Goal: Task Accomplishment & Management: Manage account settings

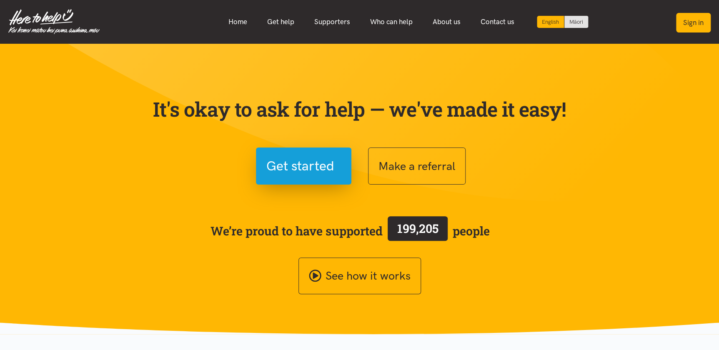
click at [691, 17] on button "Sign in" at bounding box center [693, 23] width 35 height 20
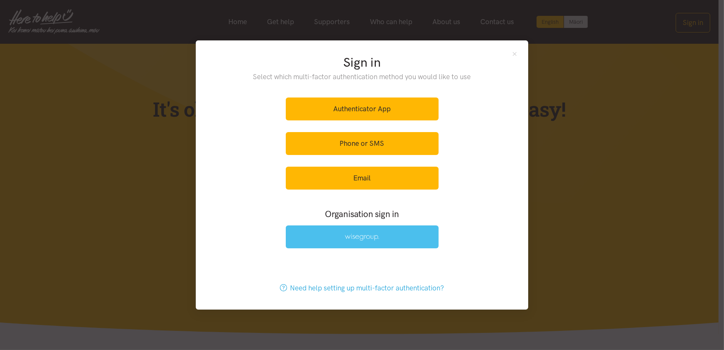
click at [349, 240] on img at bounding box center [362, 237] width 34 height 7
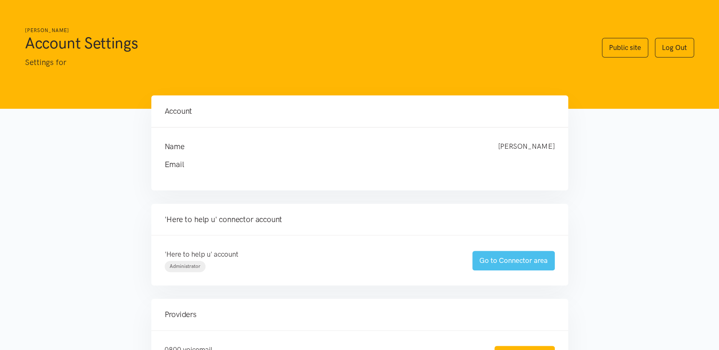
click at [515, 260] on link "Go to Connector area" at bounding box center [513, 261] width 82 height 20
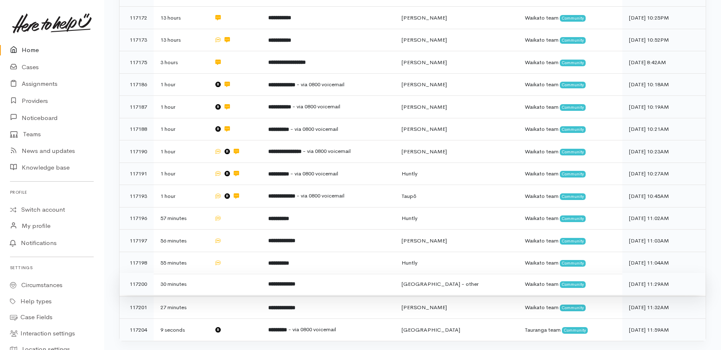
scroll to position [347, 0]
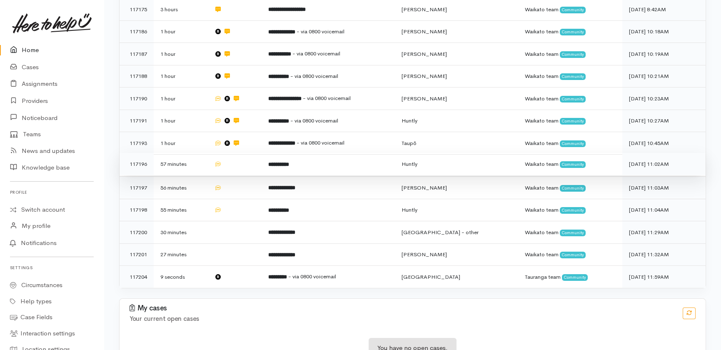
click at [238, 153] on td at bounding box center [234, 164] width 54 height 22
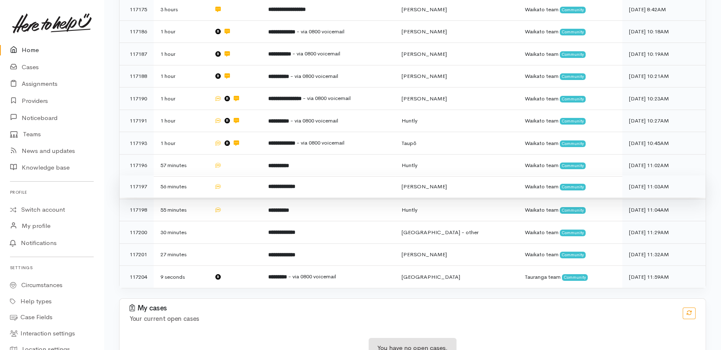
click at [237, 175] on td at bounding box center [234, 186] width 54 height 22
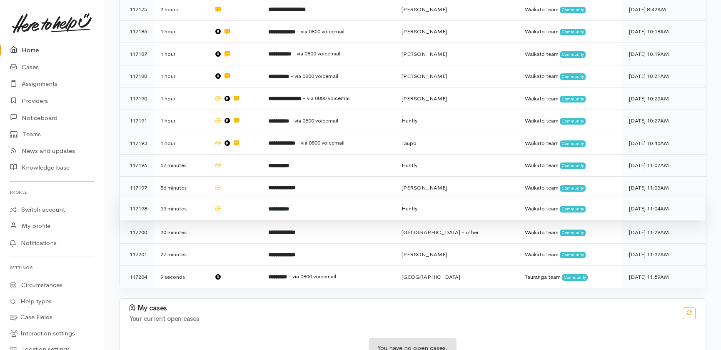
click at [240, 197] on td at bounding box center [234, 208] width 54 height 22
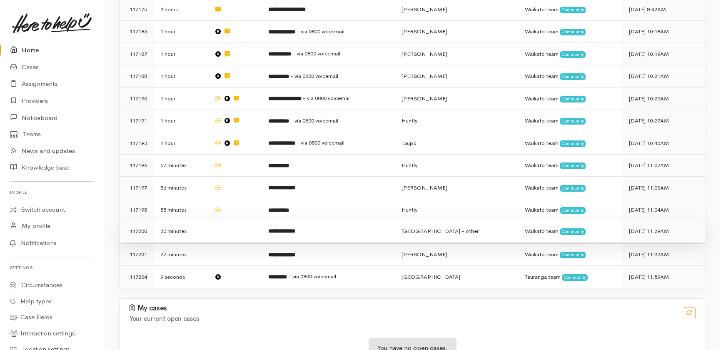
click at [235, 220] on td at bounding box center [234, 231] width 54 height 22
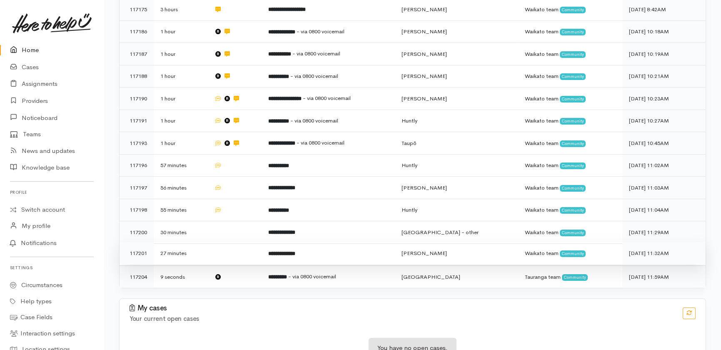
click at [243, 242] on td at bounding box center [234, 253] width 54 height 22
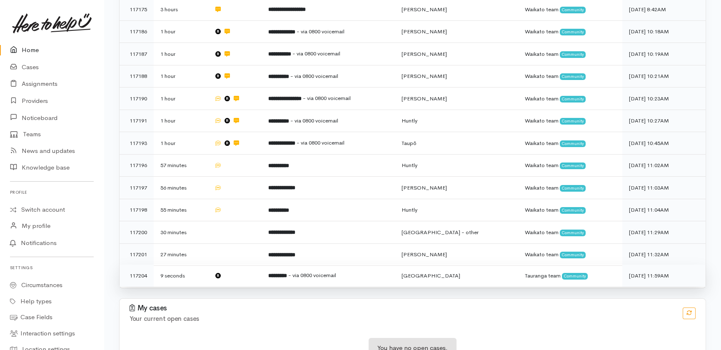
click at [242, 265] on td at bounding box center [234, 276] width 54 height 22
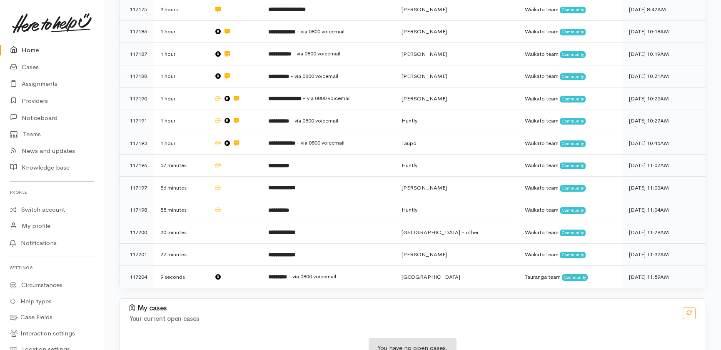
click at [27, 48] on link "Home" at bounding box center [52, 50] width 104 height 17
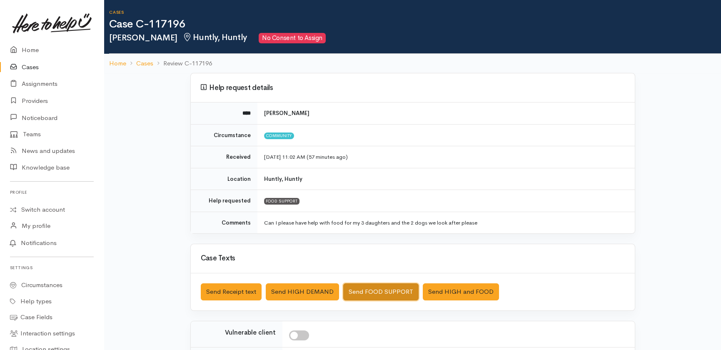
click at [386, 291] on button "Send FOOD SUPPORT" at bounding box center [380, 291] width 75 height 17
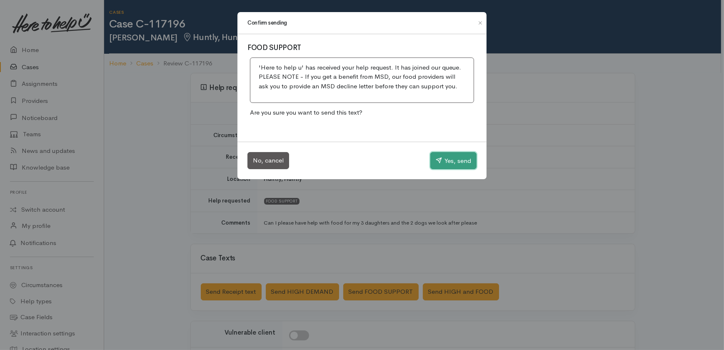
click at [460, 155] on button "Yes, send" at bounding box center [453, 160] width 46 height 17
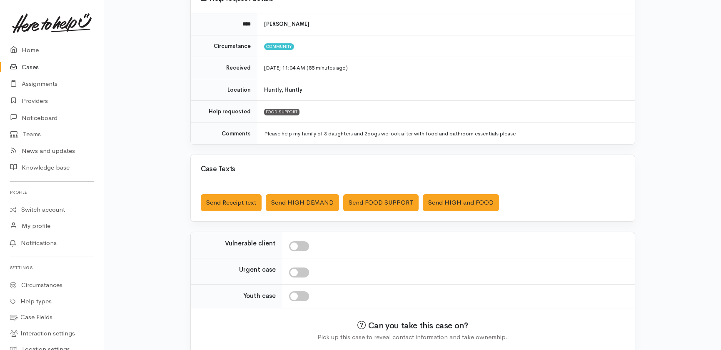
scroll to position [122, 0]
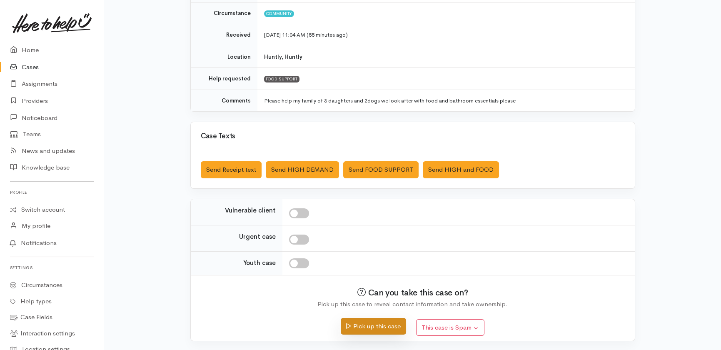
click at [372, 328] on button "Pick up this case" at bounding box center [373, 326] width 65 height 17
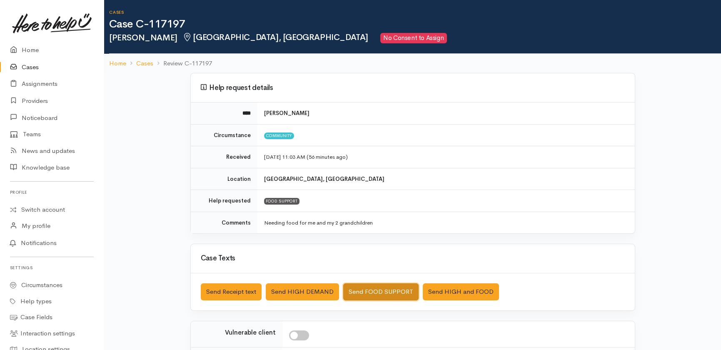
click at [383, 292] on button "Send FOOD SUPPORT" at bounding box center [380, 291] width 75 height 17
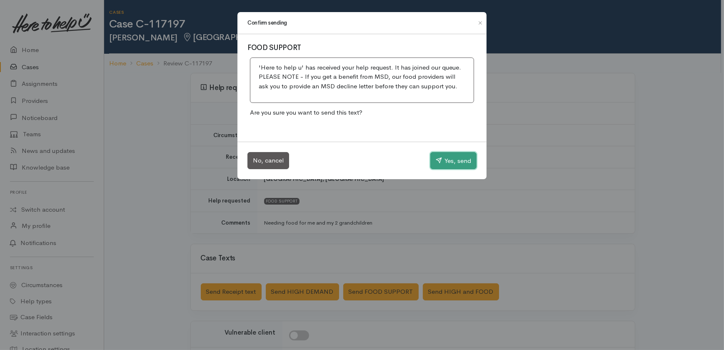
click at [455, 162] on button "Yes, send" at bounding box center [453, 160] width 46 height 17
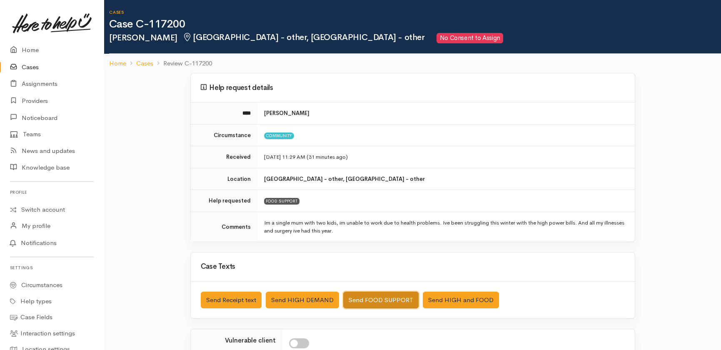
click at [362, 295] on button "Send FOOD SUPPORT" at bounding box center [380, 300] width 75 height 17
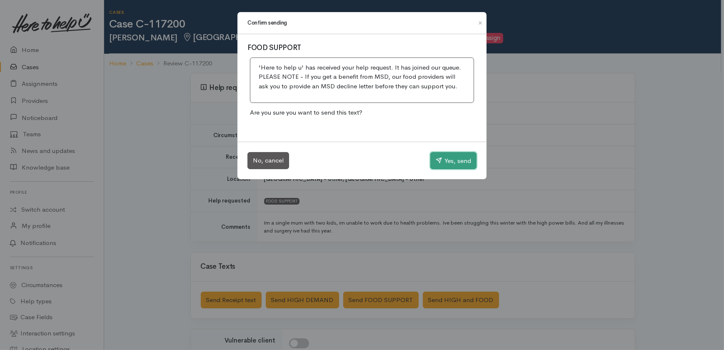
click at [454, 162] on button "Yes, send" at bounding box center [453, 160] width 46 height 17
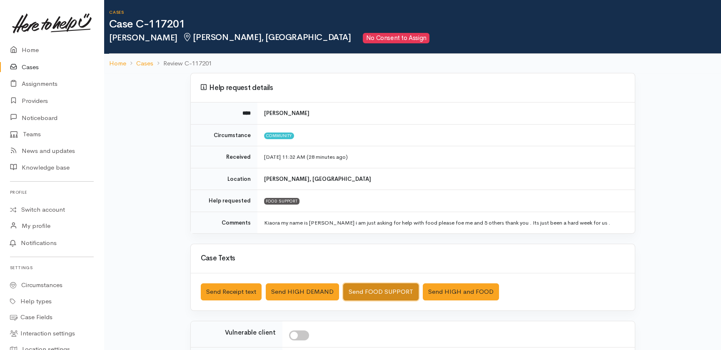
click at [387, 291] on button "Send FOOD SUPPORT" at bounding box center [380, 291] width 75 height 17
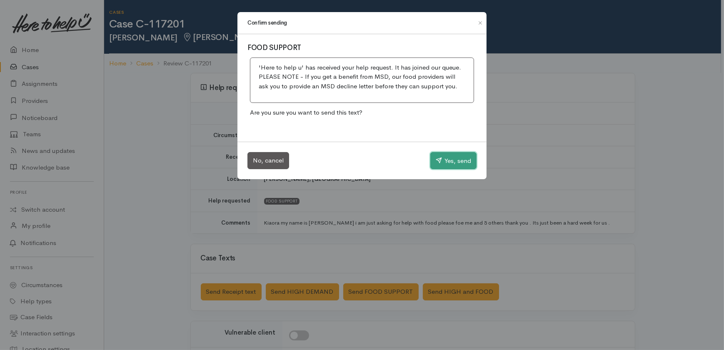
click at [452, 158] on button "Yes, send" at bounding box center [453, 160] width 46 height 17
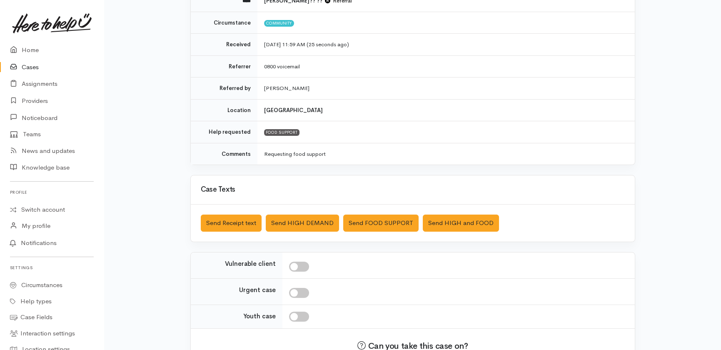
scroll to position [113, 0]
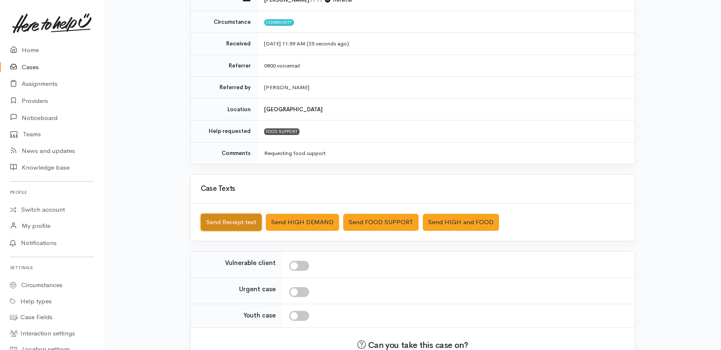
click at [230, 220] on button "Send Receipt text" at bounding box center [231, 222] width 61 height 17
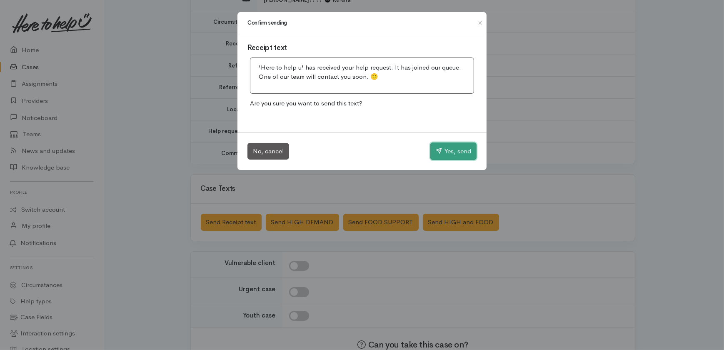
click at [450, 152] on button "Yes, send" at bounding box center [453, 150] width 46 height 17
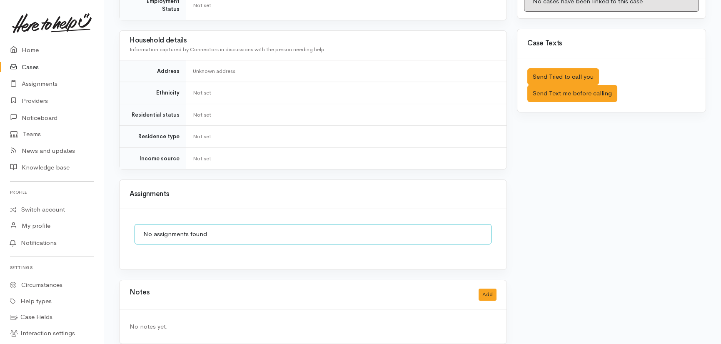
scroll to position [466, 0]
click at [488, 288] on button "Add" at bounding box center [488, 294] width 18 height 12
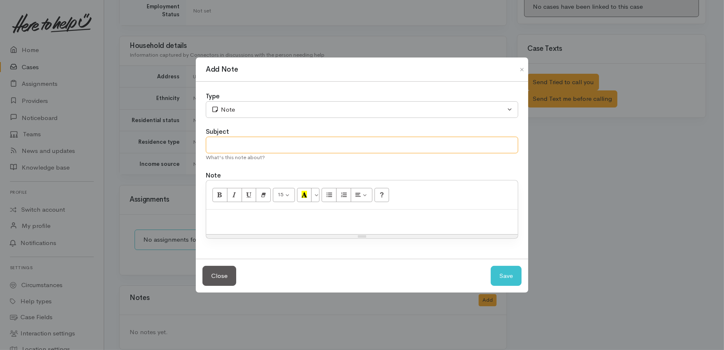
click at [272, 138] on input "text" at bounding box center [362, 145] width 312 height 17
type input "Duplicate"
click at [242, 222] on p at bounding box center [361, 219] width 303 height 10
click at [499, 277] on button "Save" at bounding box center [506, 276] width 31 height 20
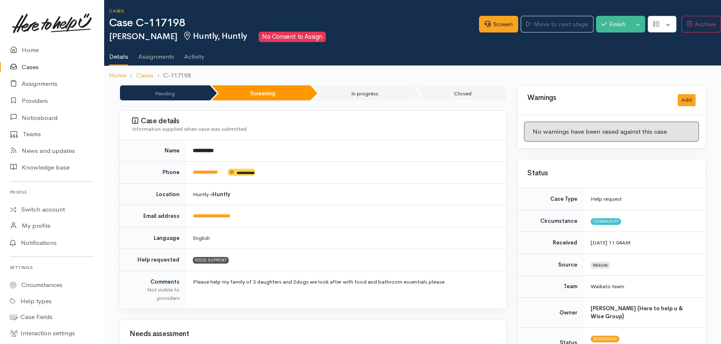
scroll to position [0, 0]
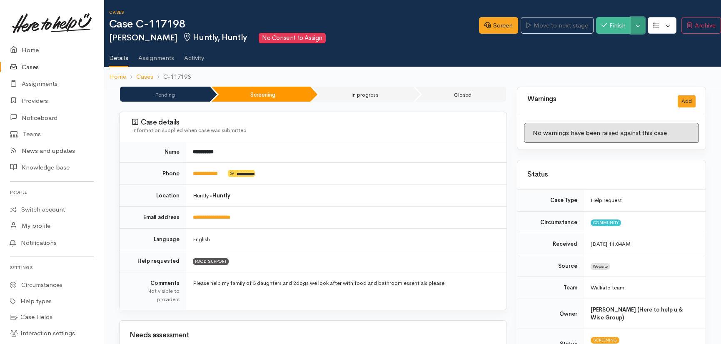
click at [639, 22] on button "Toggle Dropdown" at bounding box center [638, 25] width 15 height 17
click at [655, 58] on link "Cancel" at bounding box center [666, 57] width 66 height 13
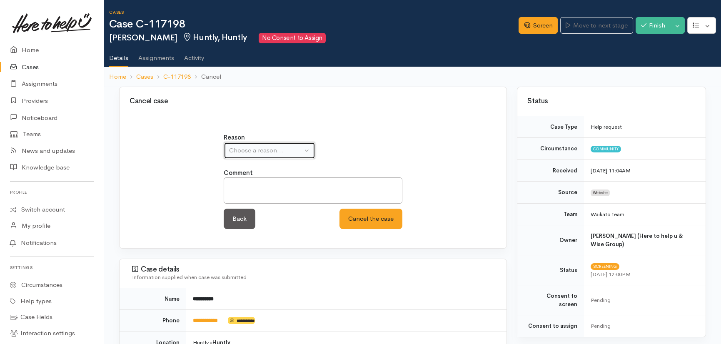
click at [283, 147] on div "Choose a reason..." at bounding box center [265, 151] width 73 height 10
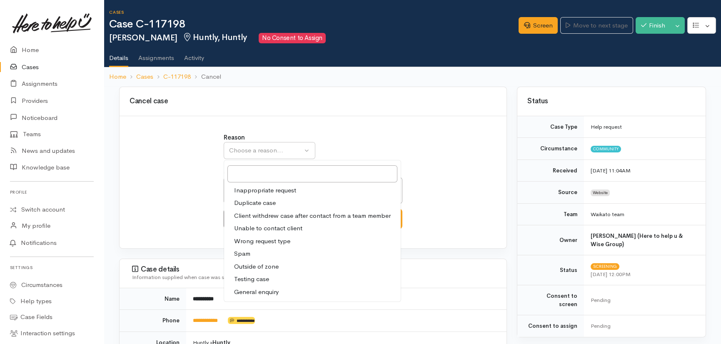
click at [259, 200] on span "Duplicate case" at bounding box center [255, 203] width 42 height 10
select select "2"
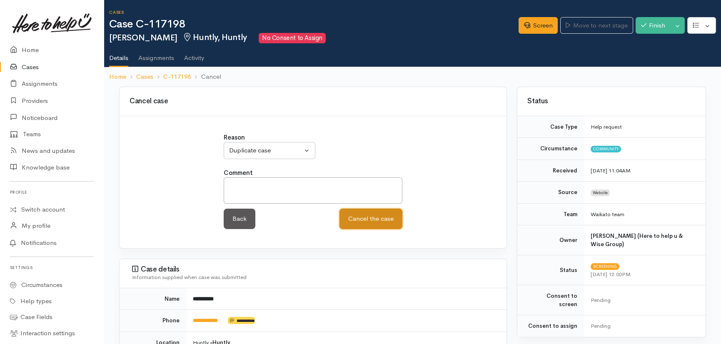
click at [374, 217] on button "Cancel the case" at bounding box center [371, 219] width 63 height 20
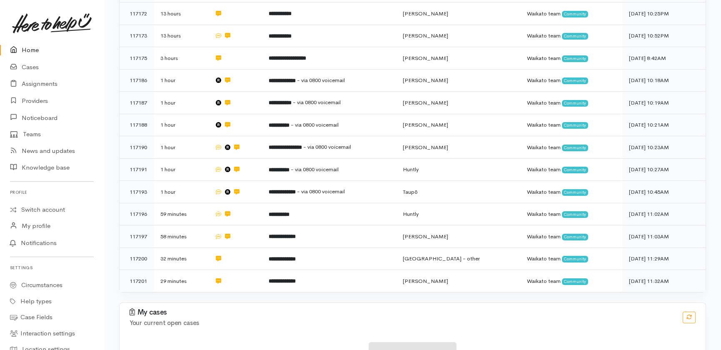
scroll to position [304, 0]
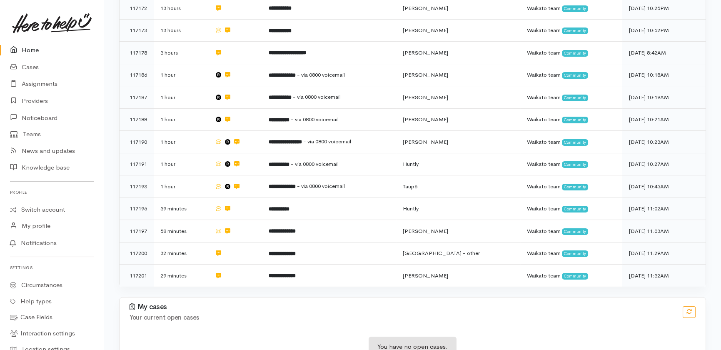
click at [23, 49] on link "Home" at bounding box center [52, 50] width 104 height 17
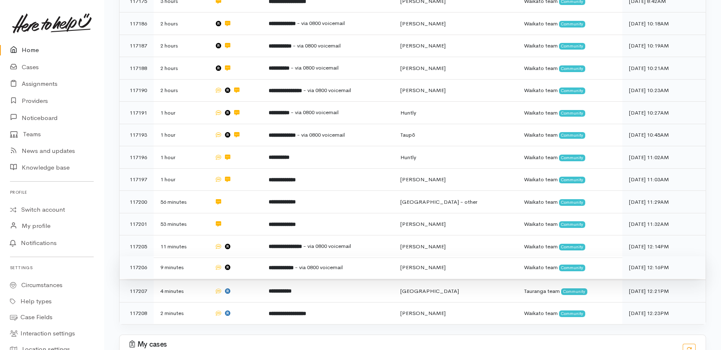
scroll to position [282, 0]
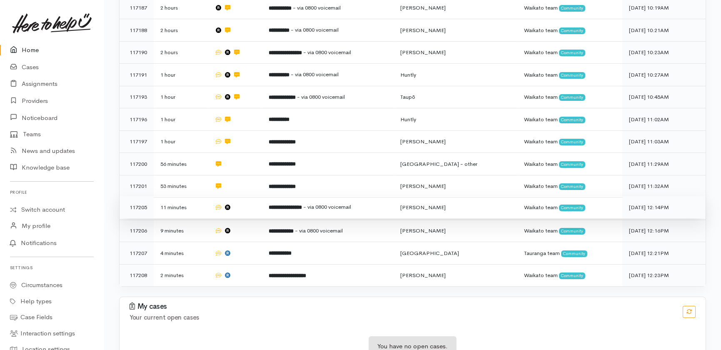
drag, startPoint x: 252, startPoint y: 168, endPoint x: 254, endPoint y: 181, distance: 12.6
click at [252, 196] on td at bounding box center [235, 207] width 54 height 22
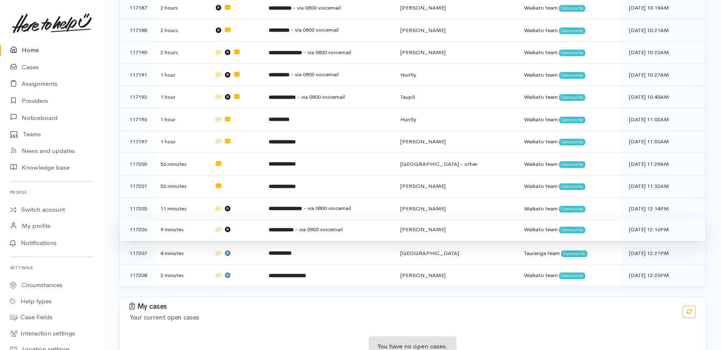
click at [254, 218] on td at bounding box center [235, 229] width 54 height 22
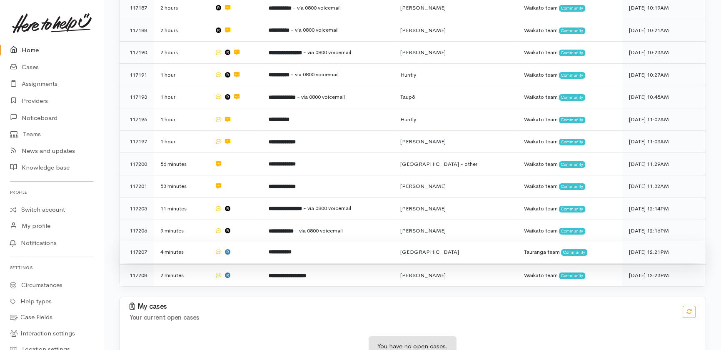
drag, startPoint x: 254, startPoint y: 214, endPoint x: 256, endPoint y: 245, distance: 31.7
click at [254, 241] on td at bounding box center [235, 252] width 54 height 22
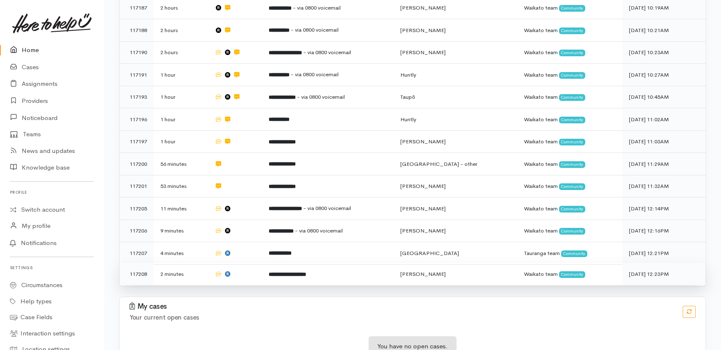
click at [256, 263] on td at bounding box center [235, 274] width 54 height 22
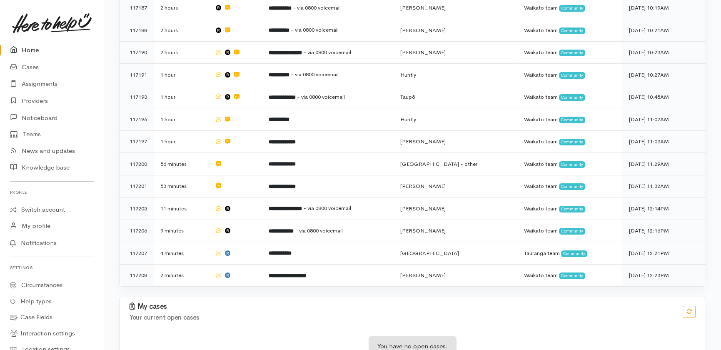
click at [25, 50] on link "Home" at bounding box center [52, 50] width 104 height 17
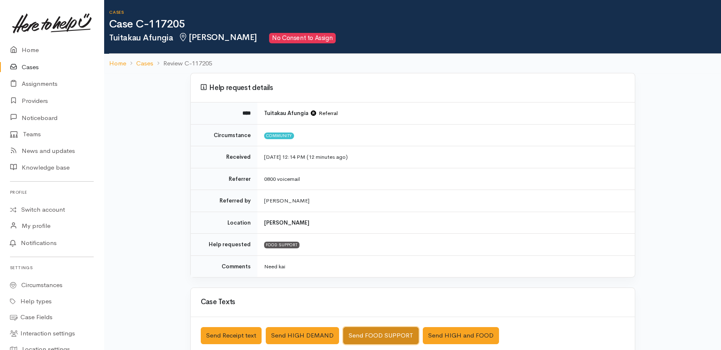
click at [378, 332] on button "Send FOOD SUPPORT" at bounding box center [380, 335] width 75 height 17
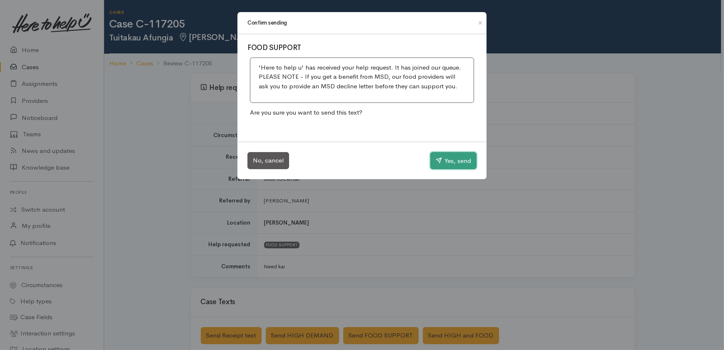
click at [454, 156] on button "Yes, send" at bounding box center [453, 160] width 46 height 17
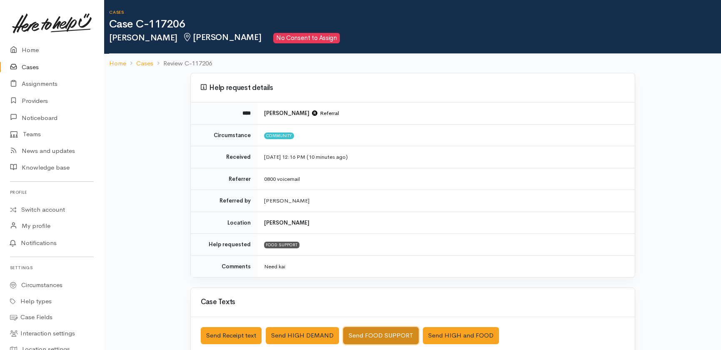
click at [382, 332] on button "Send FOOD SUPPORT" at bounding box center [380, 335] width 75 height 17
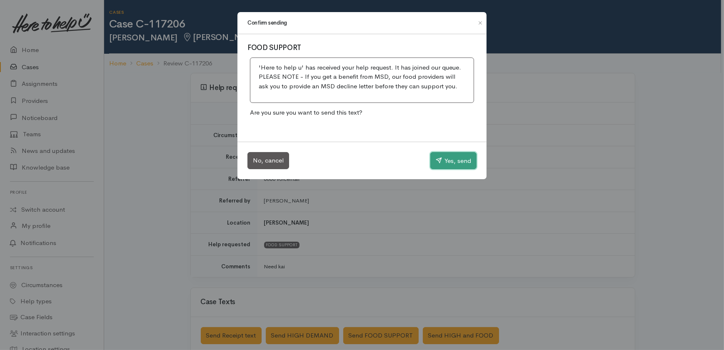
click at [466, 163] on button "Yes, send" at bounding box center [453, 160] width 46 height 17
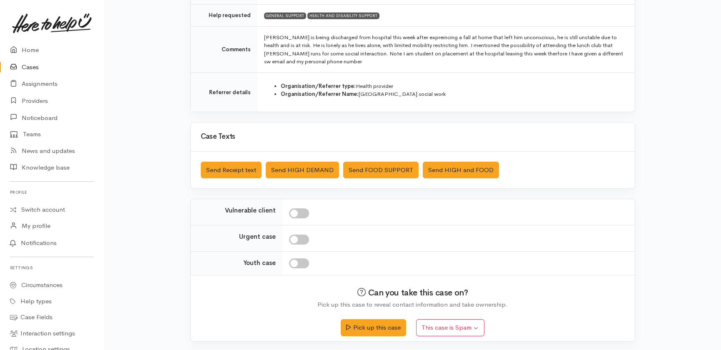
scroll to position [186, 0]
click at [233, 163] on button "Send Receipt text" at bounding box center [231, 169] width 61 height 17
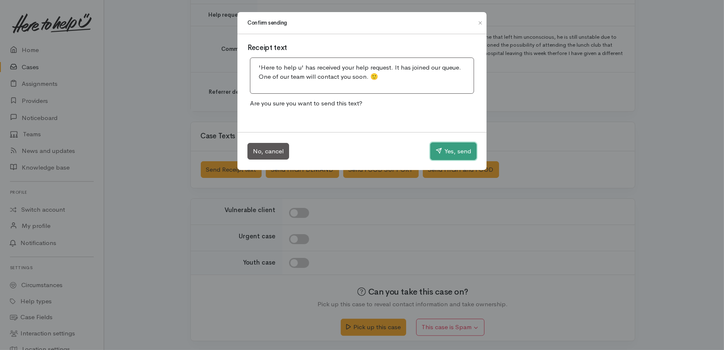
click at [451, 153] on button "Yes, send" at bounding box center [453, 150] width 46 height 17
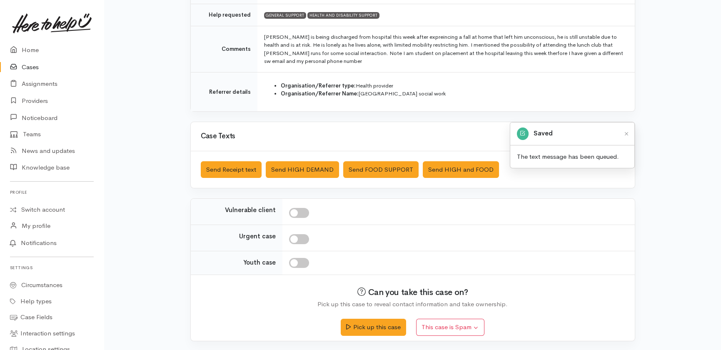
click at [302, 208] on input "checkbox" at bounding box center [299, 213] width 20 height 10
checkbox input "true"
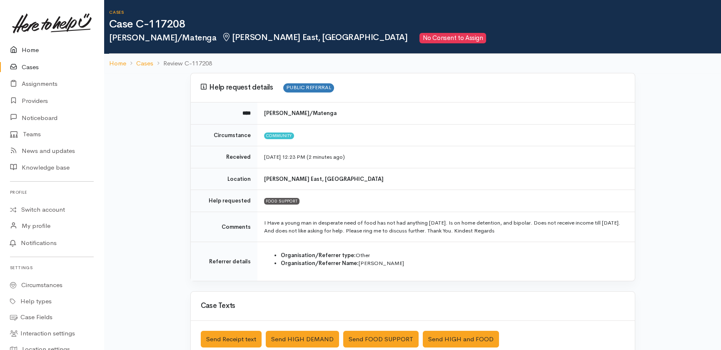
click at [29, 52] on link "Home" at bounding box center [52, 50] width 104 height 17
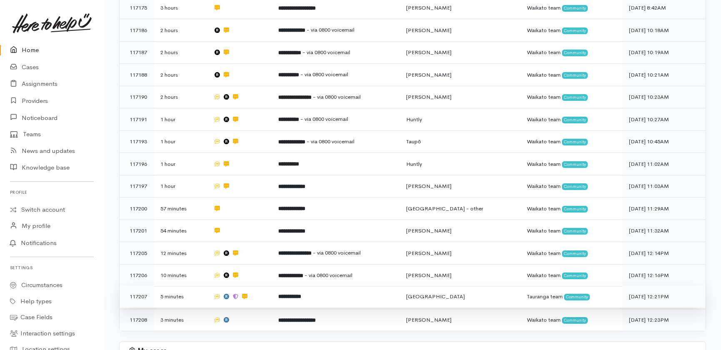
scroll to position [244, 0]
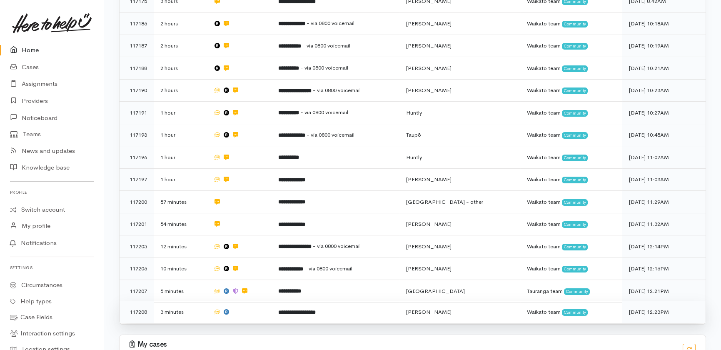
click at [305, 310] on b "**********" at bounding box center [296, 312] width 37 height 5
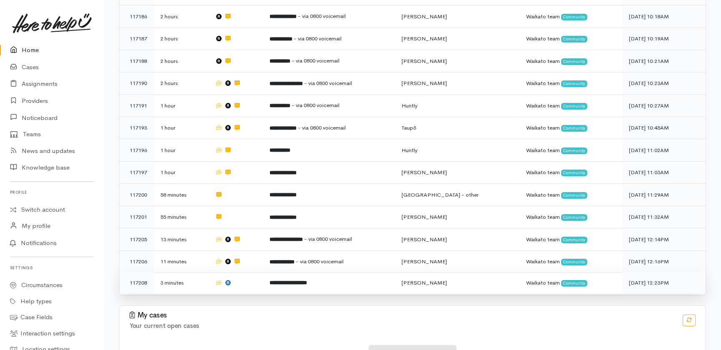
scroll to position [260, 0]
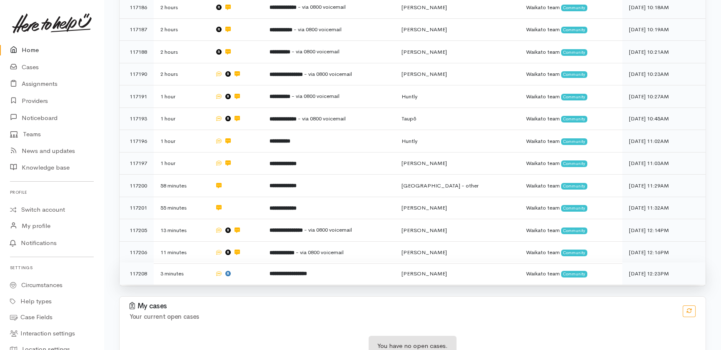
click at [307, 271] on b "**********" at bounding box center [288, 273] width 37 height 5
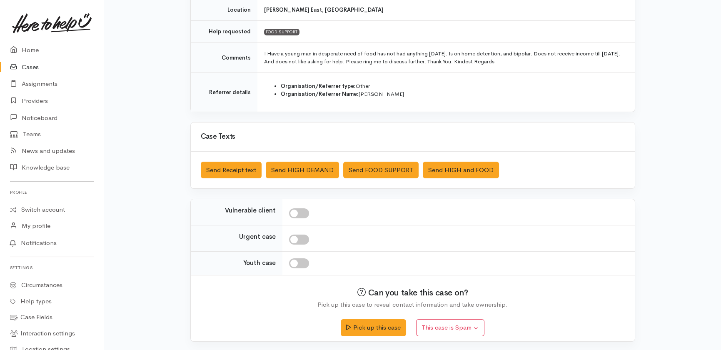
scroll to position [170, 0]
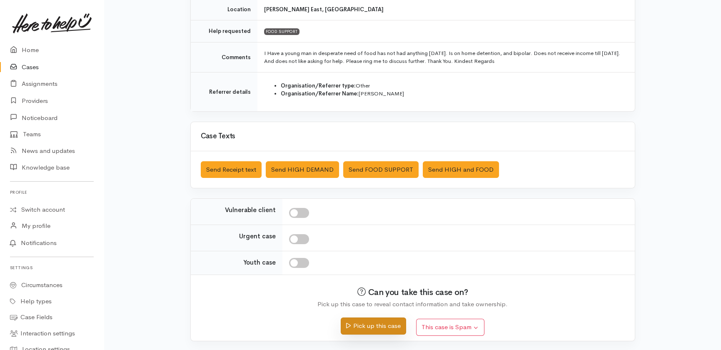
click at [365, 322] on button "Pick up this case" at bounding box center [373, 325] width 65 height 17
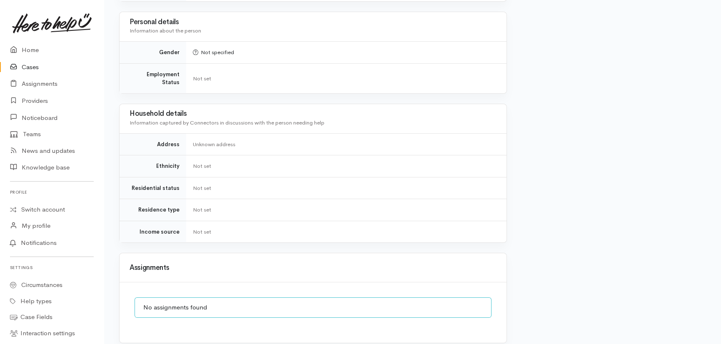
scroll to position [643, 0]
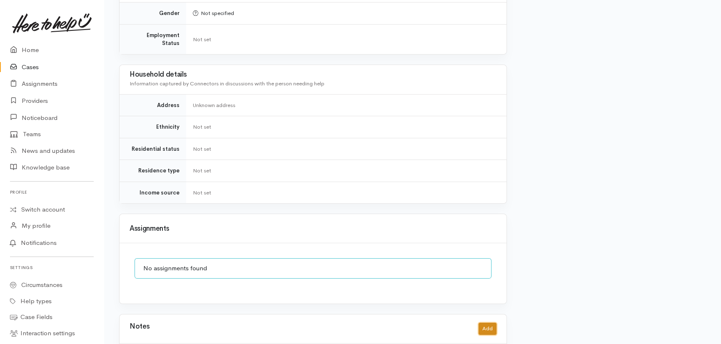
click at [486, 323] on button "Add" at bounding box center [488, 329] width 18 height 12
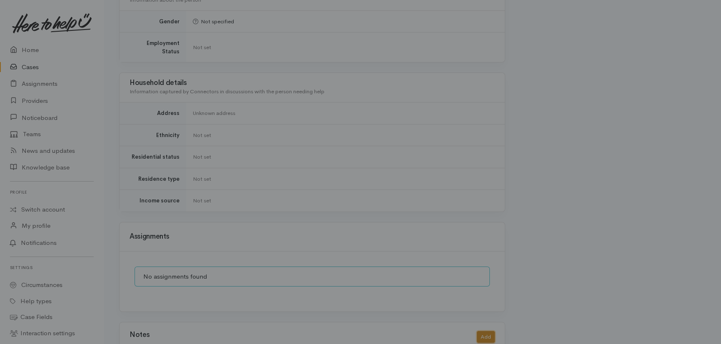
scroll to position [637, 0]
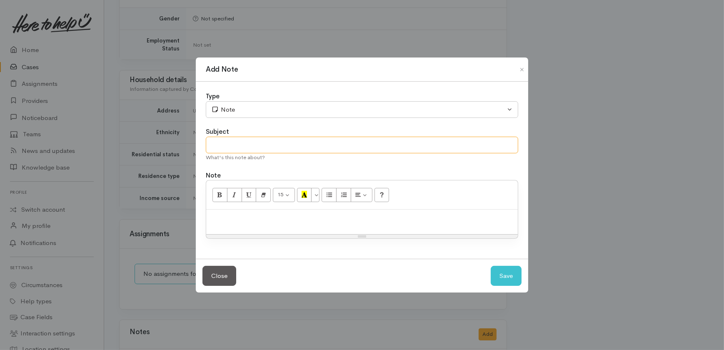
drag, startPoint x: 252, startPoint y: 140, endPoint x: 251, endPoint y: 135, distance: 4.7
click at [252, 138] on input "text" at bounding box center [362, 145] width 312 height 17
type input "Duplicate"
click at [494, 275] on button "Save" at bounding box center [506, 276] width 31 height 20
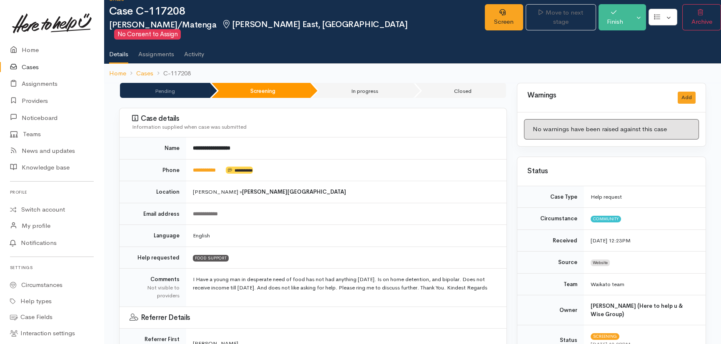
scroll to position [0, 0]
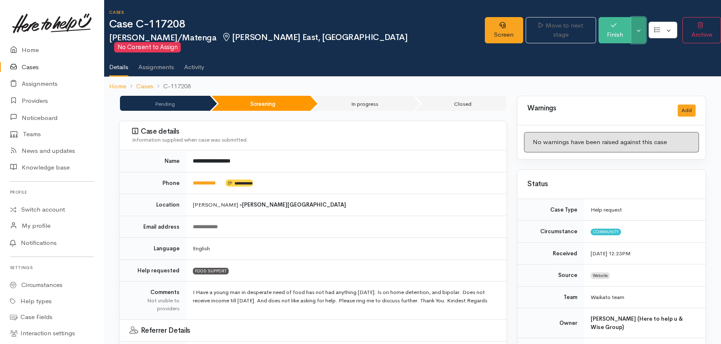
click at [640, 22] on button "Toggle Dropdown" at bounding box center [639, 30] width 15 height 26
click at [659, 58] on link "Cancel" at bounding box center [668, 57] width 66 height 13
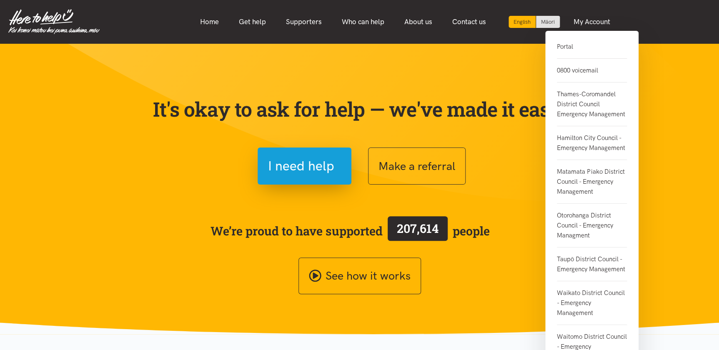
click at [561, 47] on link "Portal" at bounding box center [592, 50] width 70 height 17
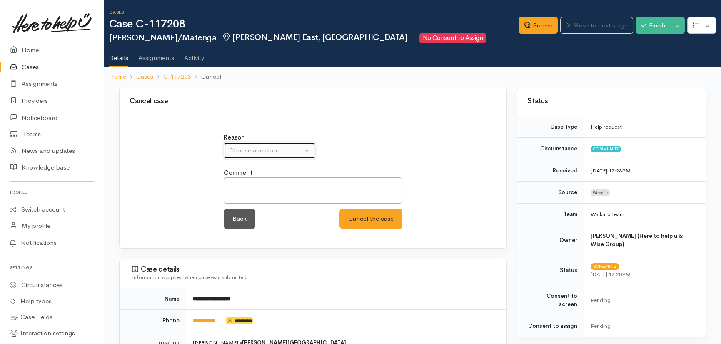
click at [276, 148] on div "Choose a reason..." at bounding box center [265, 151] width 73 height 10
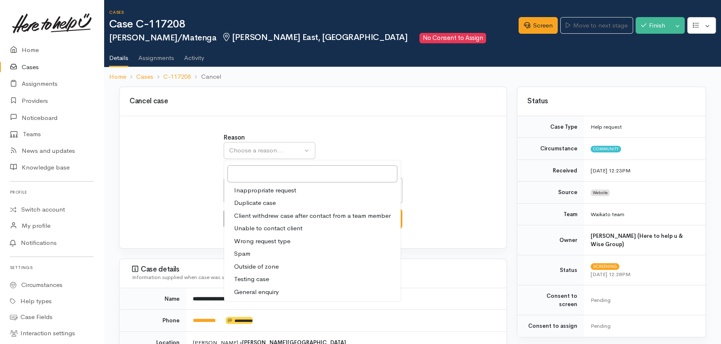
click at [245, 201] on span "Duplicate case" at bounding box center [255, 203] width 42 height 10
select select "2"
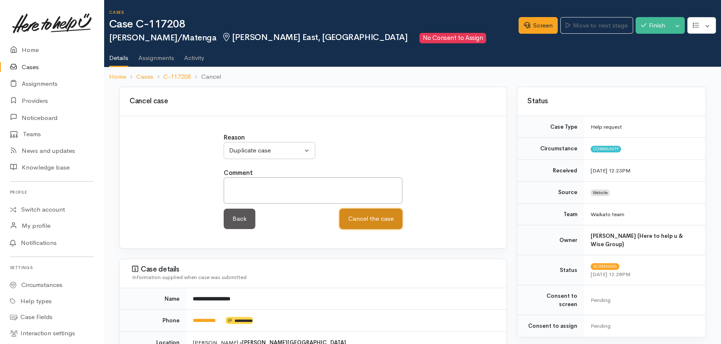
click at [373, 219] on button "Cancel the case" at bounding box center [371, 219] width 63 height 20
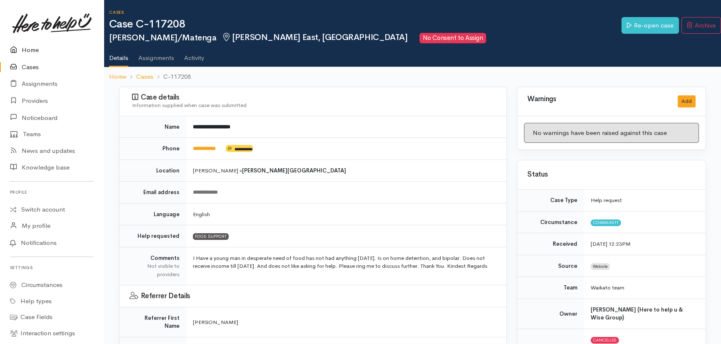
click at [27, 52] on link "Home" at bounding box center [52, 50] width 104 height 17
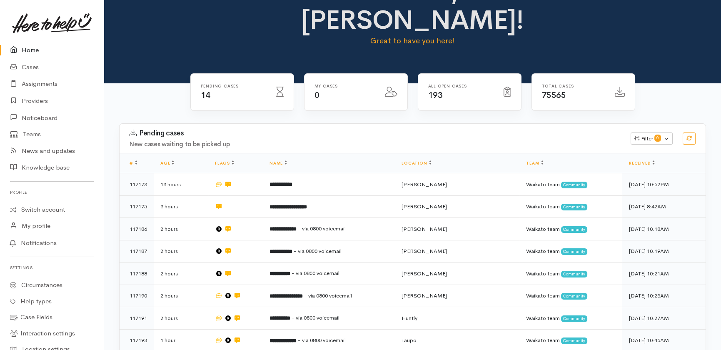
scroll to position [87, 0]
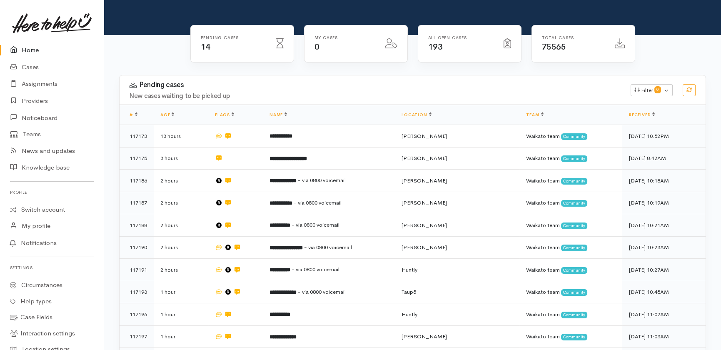
drag, startPoint x: 23, startPoint y: 49, endPoint x: 126, endPoint y: 92, distance: 111.9
click at [23, 49] on link "Home" at bounding box center [52, 50] width 104 height 17
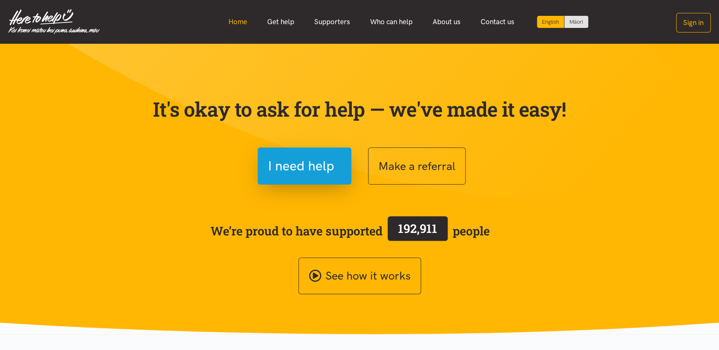
click at [235, 22] on link "Home" at bounding box center [237, 22] width 39 height 18
